Goal: Transaction & Acquisition: Purchase product/service

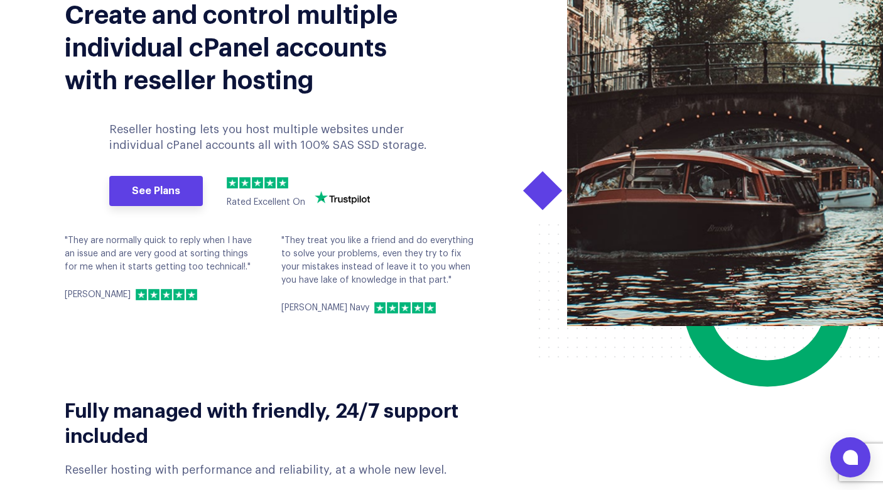
scroll to position [167, 0]
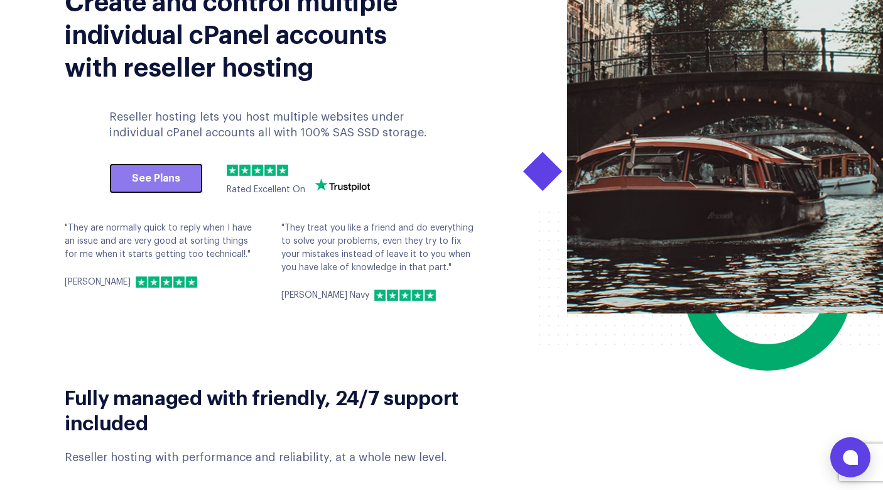
click at [145, 185] on link "See Plans" at bounding box center [156, 178] width 94 height 30
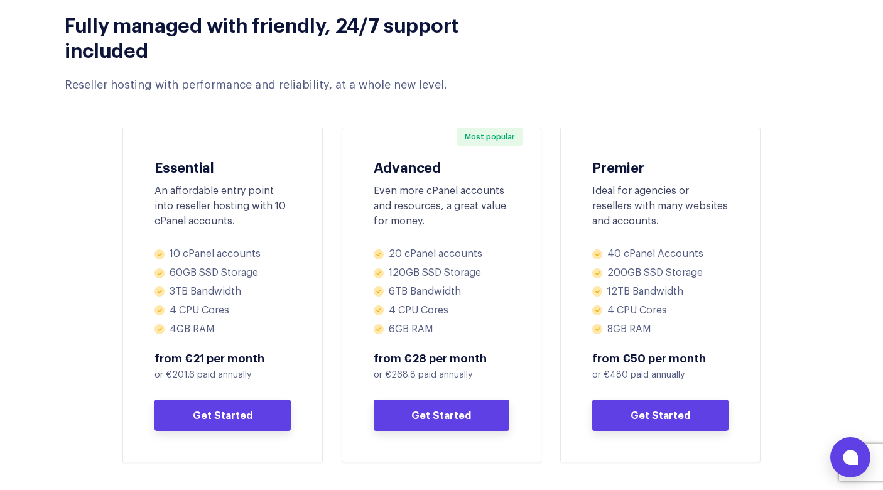
scroll to position [619, 0]
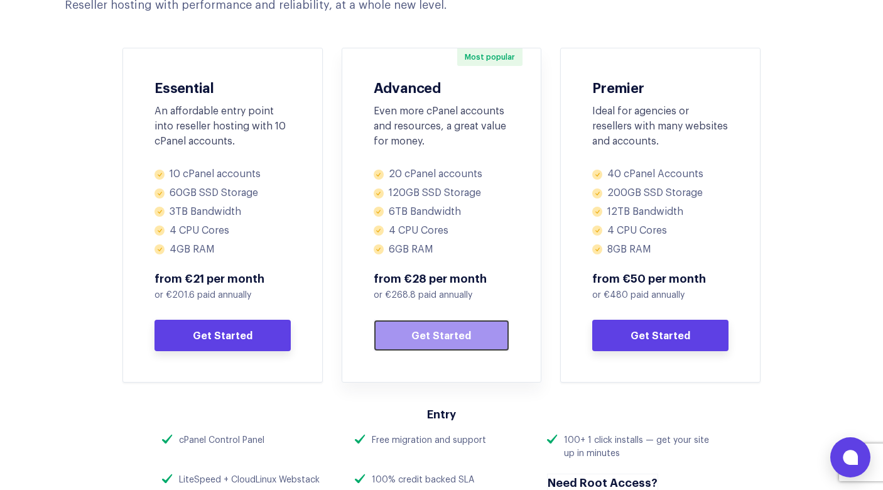
click at [414, 330] on link "Get Started" at bounding box center [442, 335] width 136 height 31
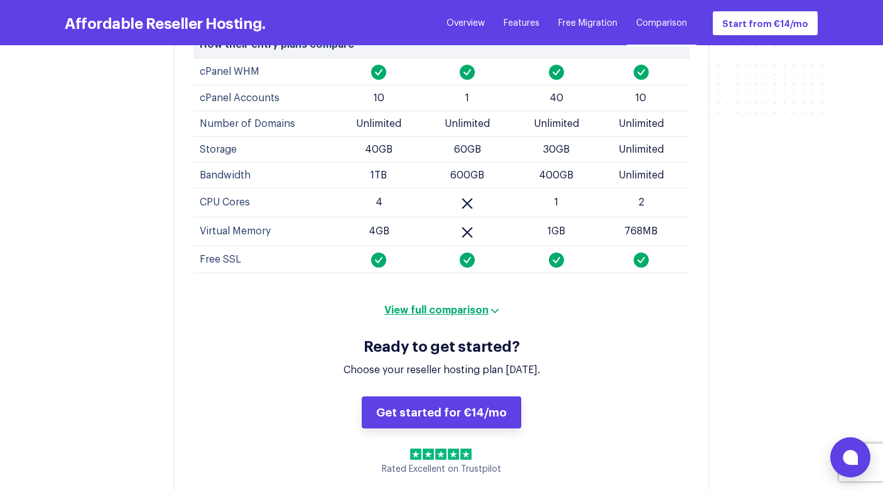
scroll to position [4748, 0]
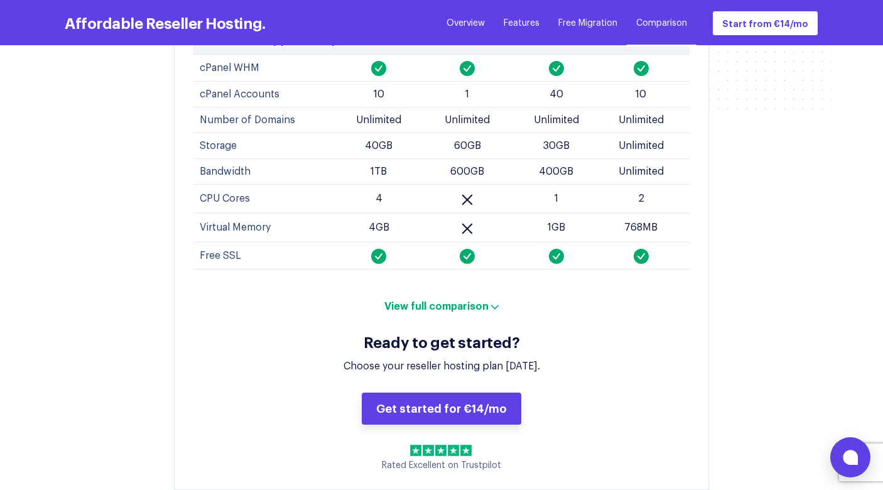
click at [486, 299] on button "View full comparison" at bounding box center [442, 305] width 122 height 13
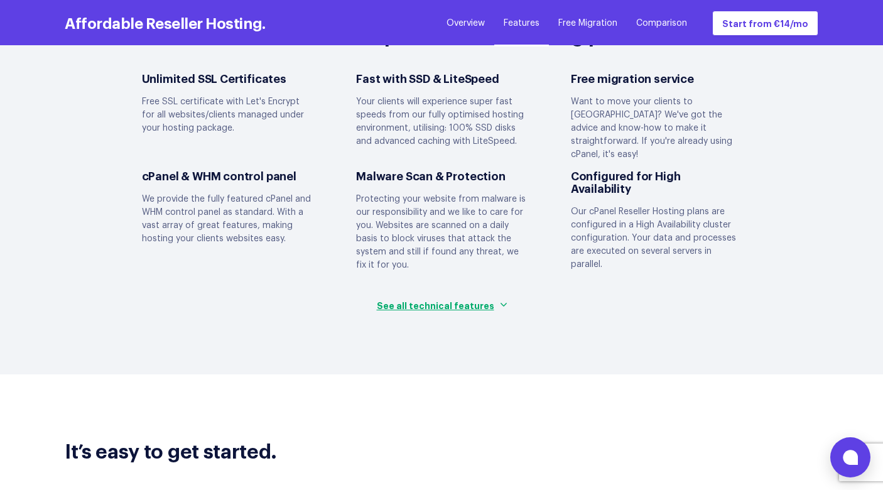
scroll to position [3108, 0]
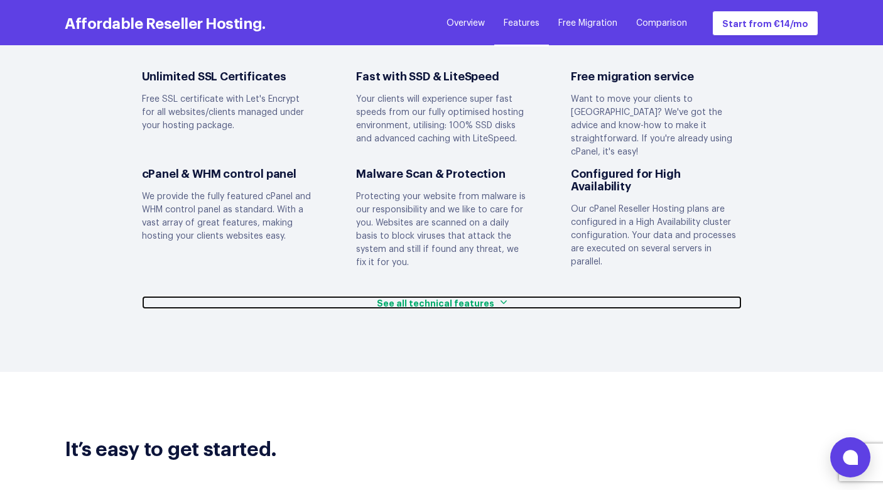
click at [477, 296] on span "See all technical features" at bounding box center [435, 302] width 117 height 13
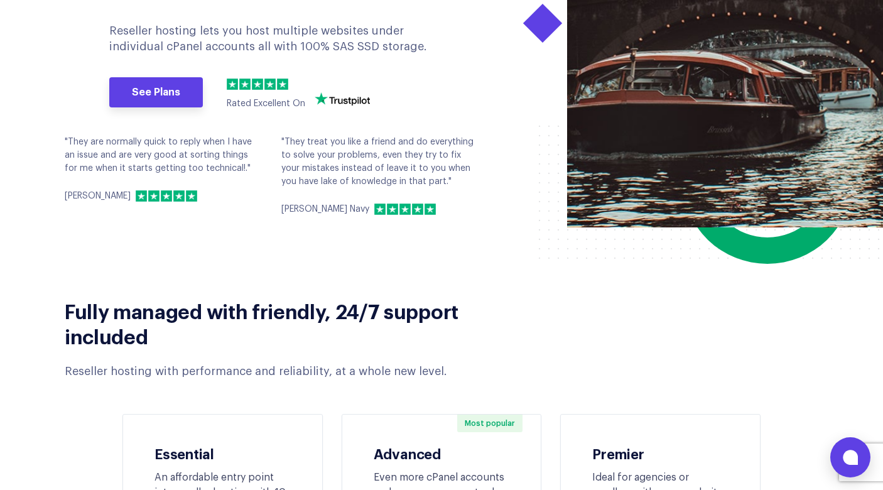
scroll to position [0, 0]
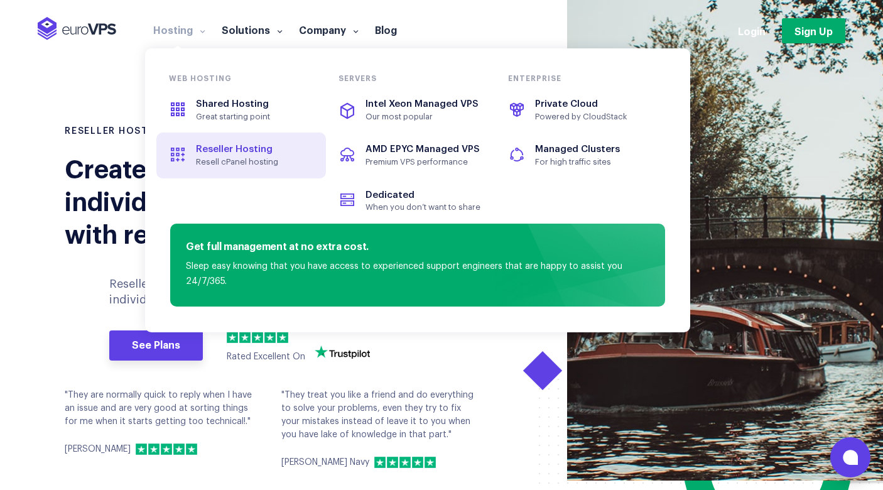
click at [228, 149] on span "Reseller Hosting" at bounding box center [234, 148] width 77 height 9
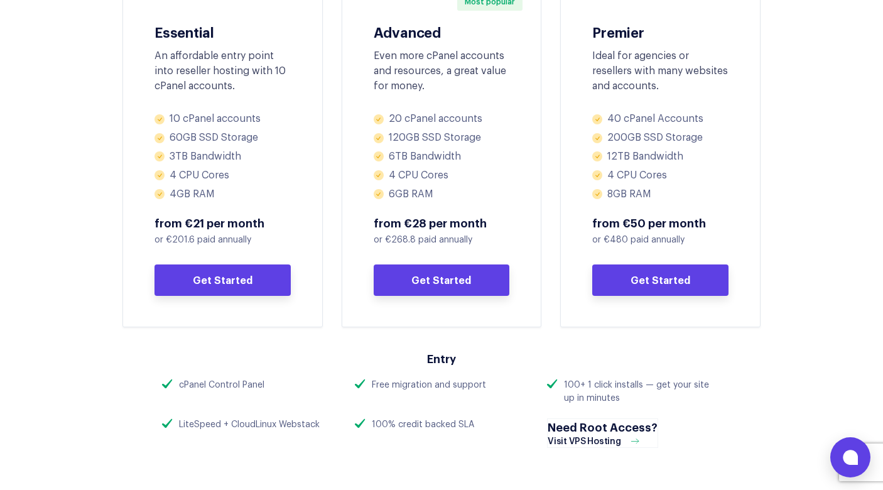
scroll to position [610, 0]
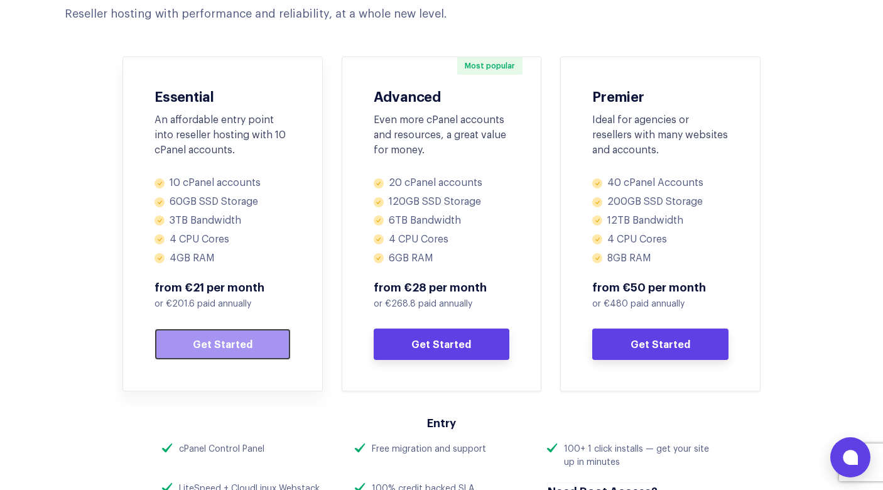
click at [212, 345] on link "Get Started" at bounding box center [223, 343] width 136 height 31
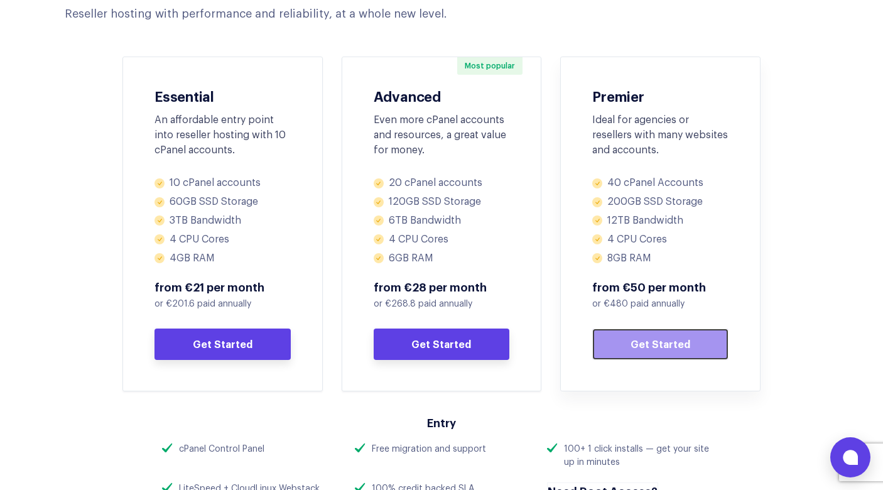
click at [651, 348] on link "Get Started" at bounding box center [660, 343] width 136 height 31
